Goal: Check status

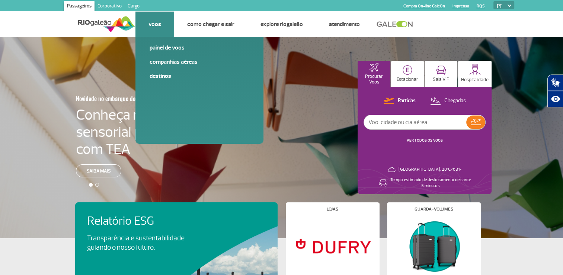
click at [163, 49] on link "Painel de voos" at bounding box center [200, 48] width 100 height 8
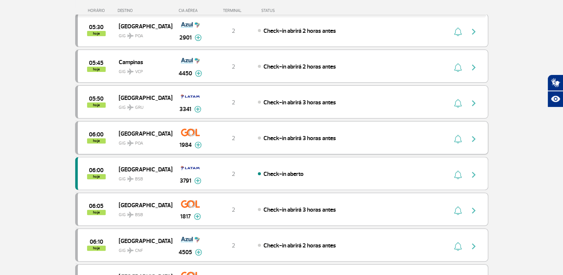
scroll to position [223, 0]
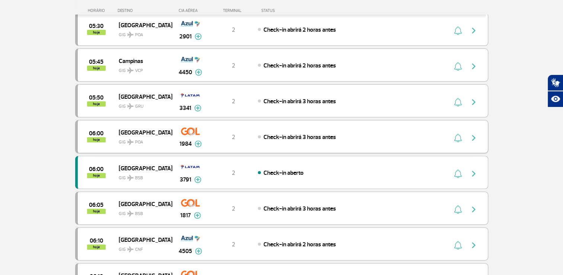
click at [198, 141] on img at bounding box center [198, 143] width 7 height 7
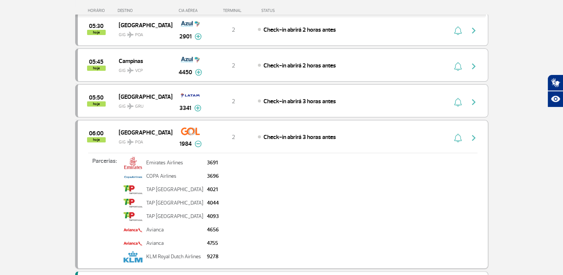
click at [198, 141] on img at bounding box center [198, 143] width 7 height 7
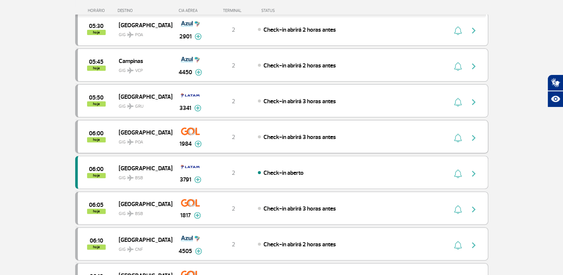
click at [198, 140] on img at bounding box center [198, 143] width 7 height 7
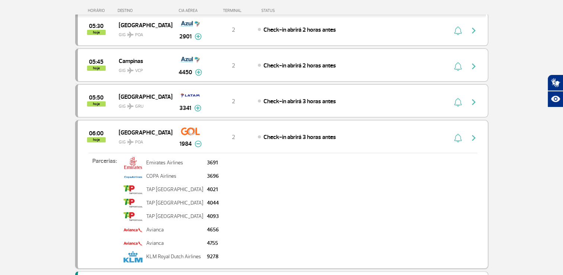
click at [198, 140] on img at bounding box center [198, 143] width 7 height 7
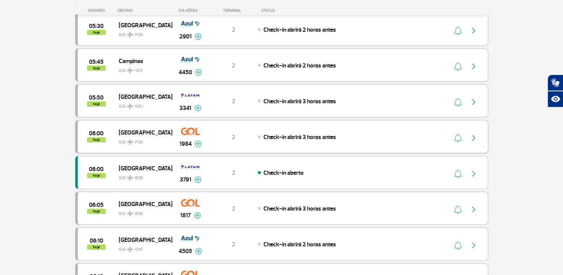
click at [473, 135] on img "button" at bounding box center [474, 137] width 9 height 9
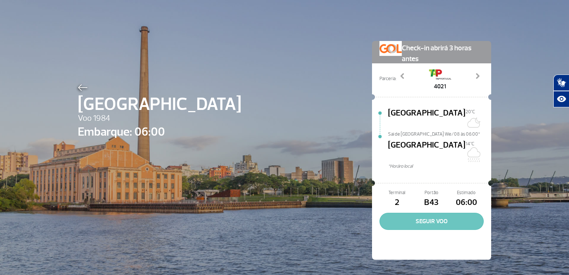
click at [435, 213] on button "SEGUIR VOO" at bounding box center [431, 221] width 104 height 17
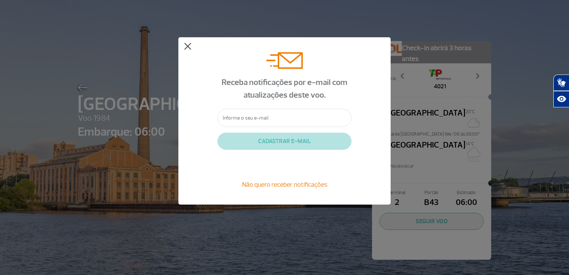
click at [189, 48] on button at bounding box center [187, 46] width 7 height 7
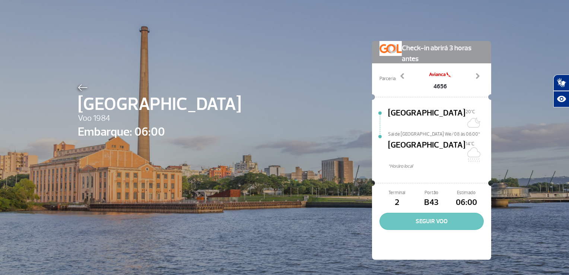
click at [414, 213] on button "SEGUIR VOO" at bounding box center [431, 221] width 104 height 17
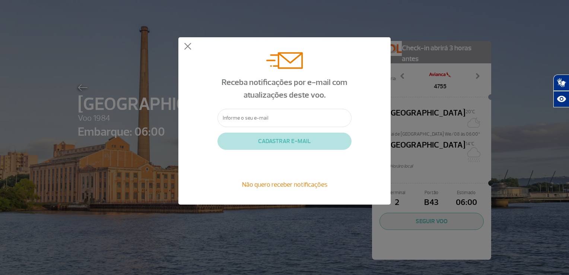
click at [300, 119] on input "text" at bounding box center [284, 118] width 134 height 18
type input "[EMAIL_ADDRESS][DOMAIN_NAME]"
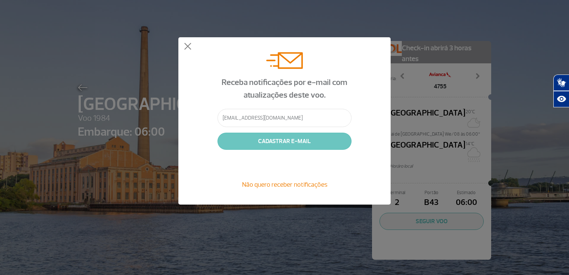
click at [296, 144] on button "CADASTRAR E-MAIL" at bounding box center [284, 141] width 134 height 17
